Goal: Task Accomplishment & Management: Use online tool/utility

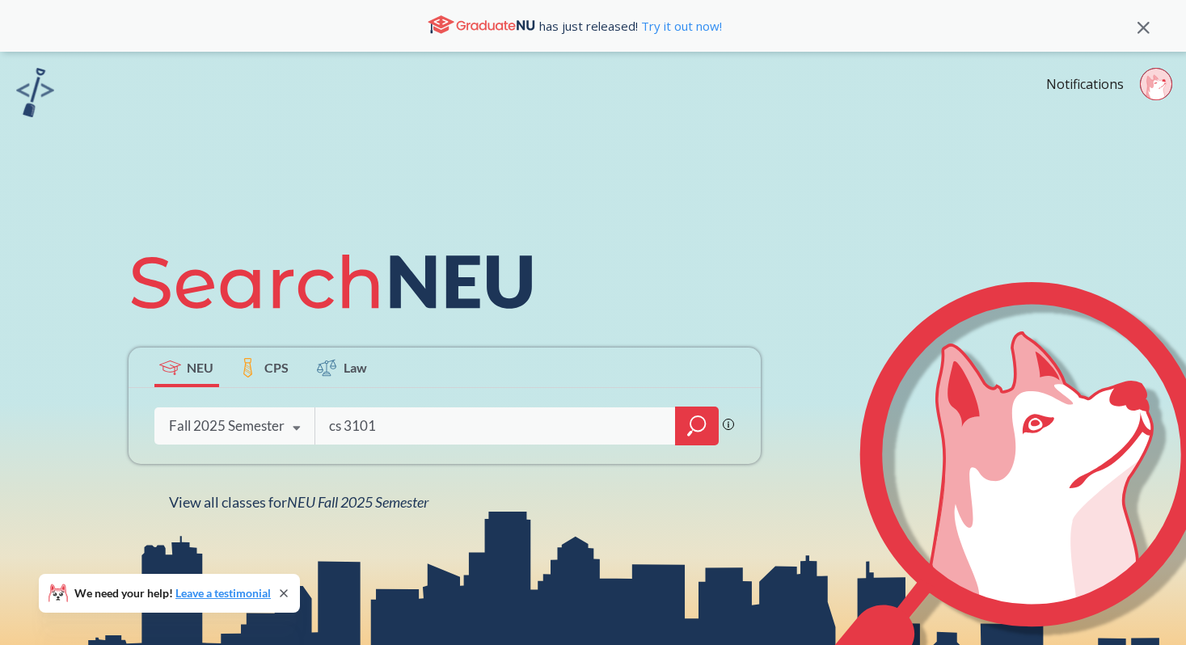
type input "cs 3101"
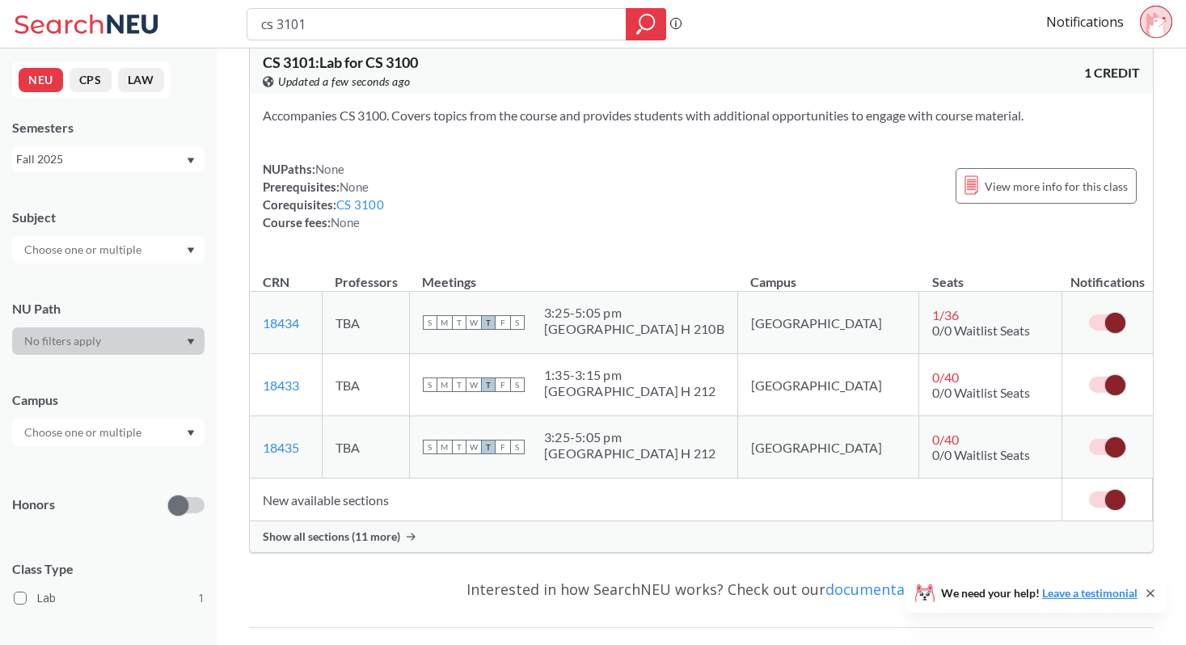
scroll to position [19, 0]
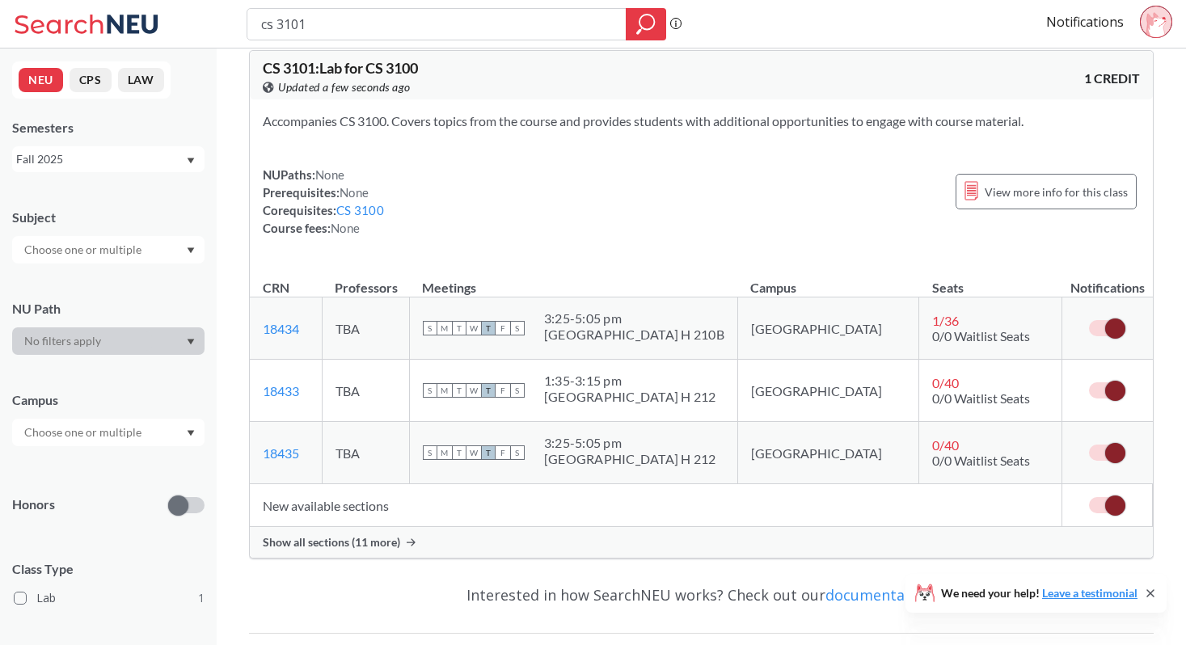
click at [408, 536] on div "Show all sections (11 more)" at bounding box center [701, 542] width 903 height 31
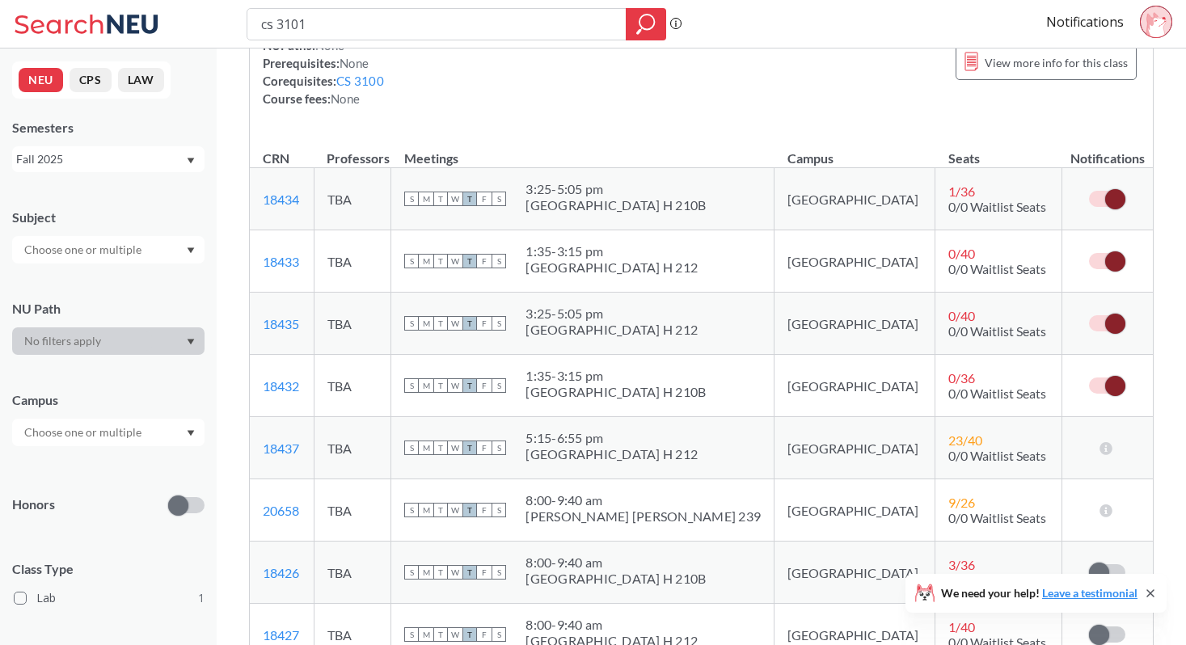
scroll to position [141, 0]
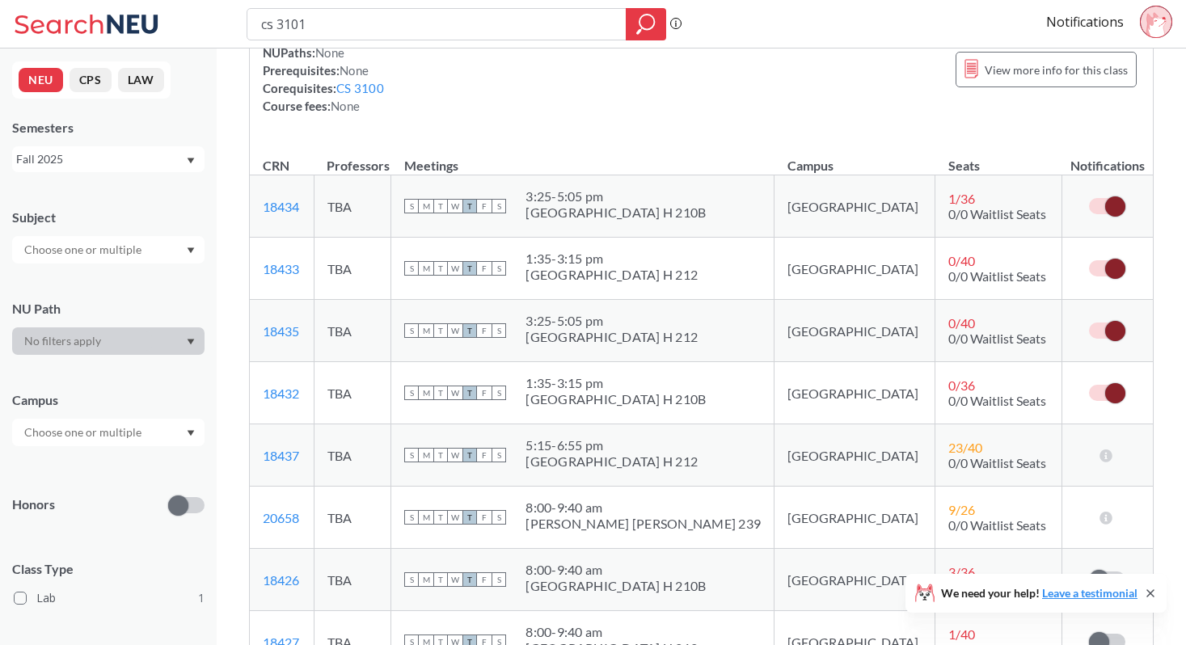
click at [1106, 327] on span at bounding box center [1115, 331] width 20 height 20
click at [1089, 323] on input "checkbox" at bounding box center [1089, 323] width 0 height 0
click at [1116, 205] on span at bounding box center [1115, 206] width 20 height 20
click at [1089, 198] on input "checkbox" at bounding box center [1089, 198] width 0 height 0
click at [935, 307] on td "0 / 40 0/0 Waitlist Seats" at bounding box center [998, 331] width 127 height 62
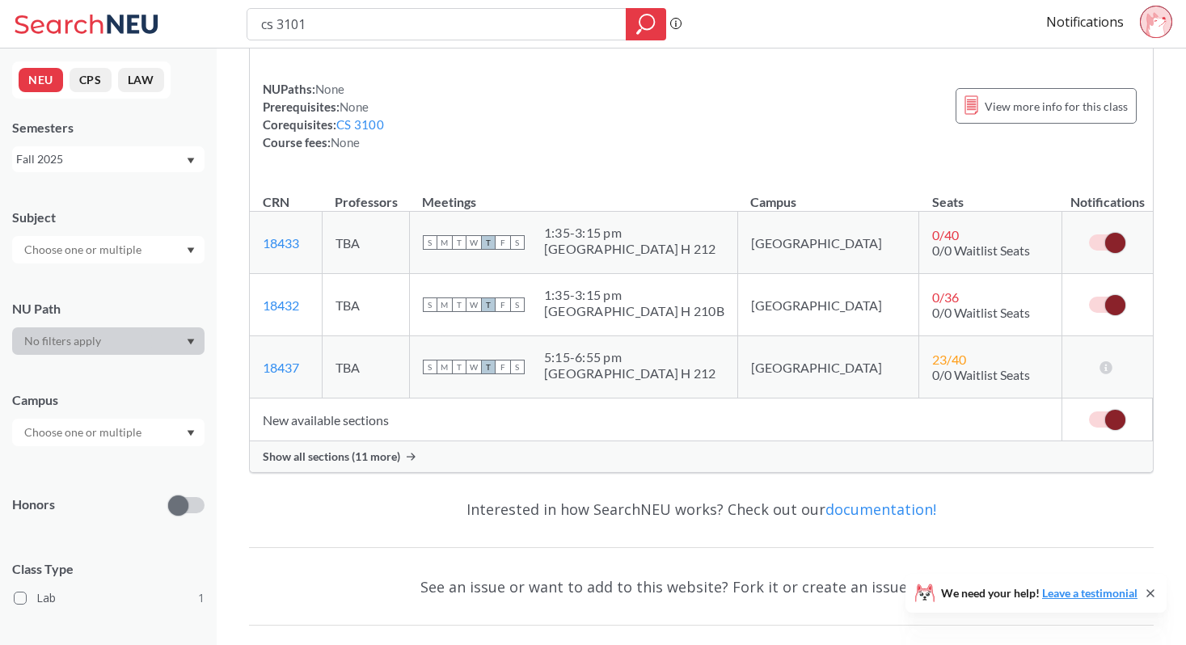
scroll to position [141, 0]
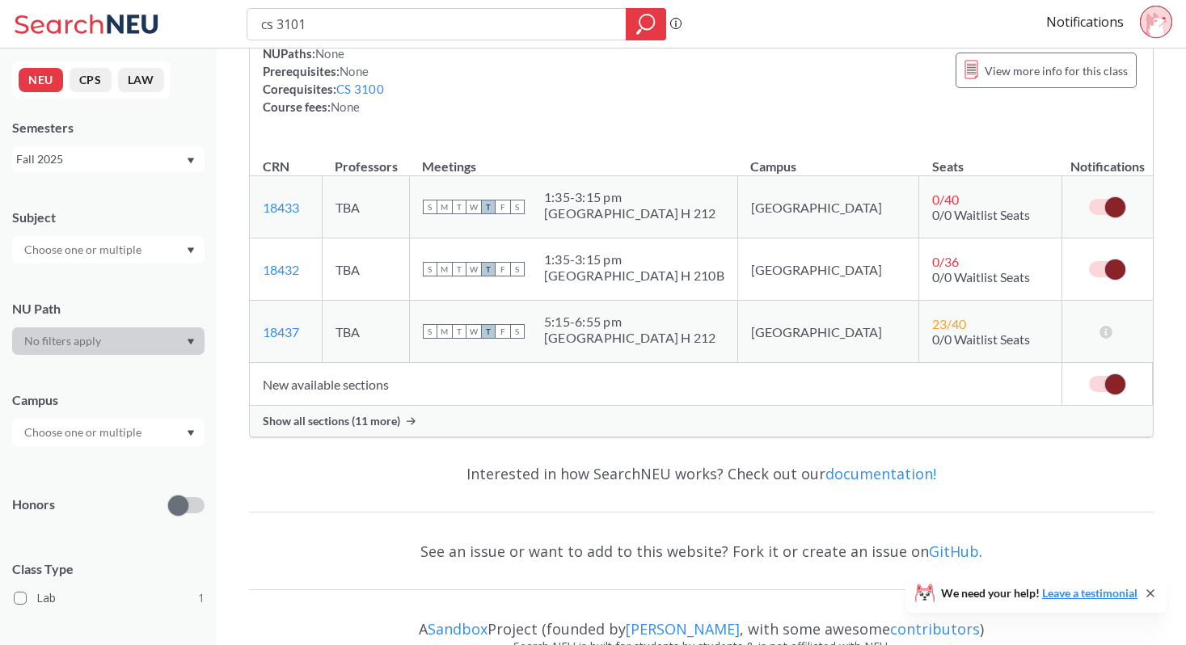
click at [465, 417] on div "Show all sections (11 more)" at bounding box center [701, 421] width 903 height 31
